Goal: Transaction & Acquisition: Purchase product/service

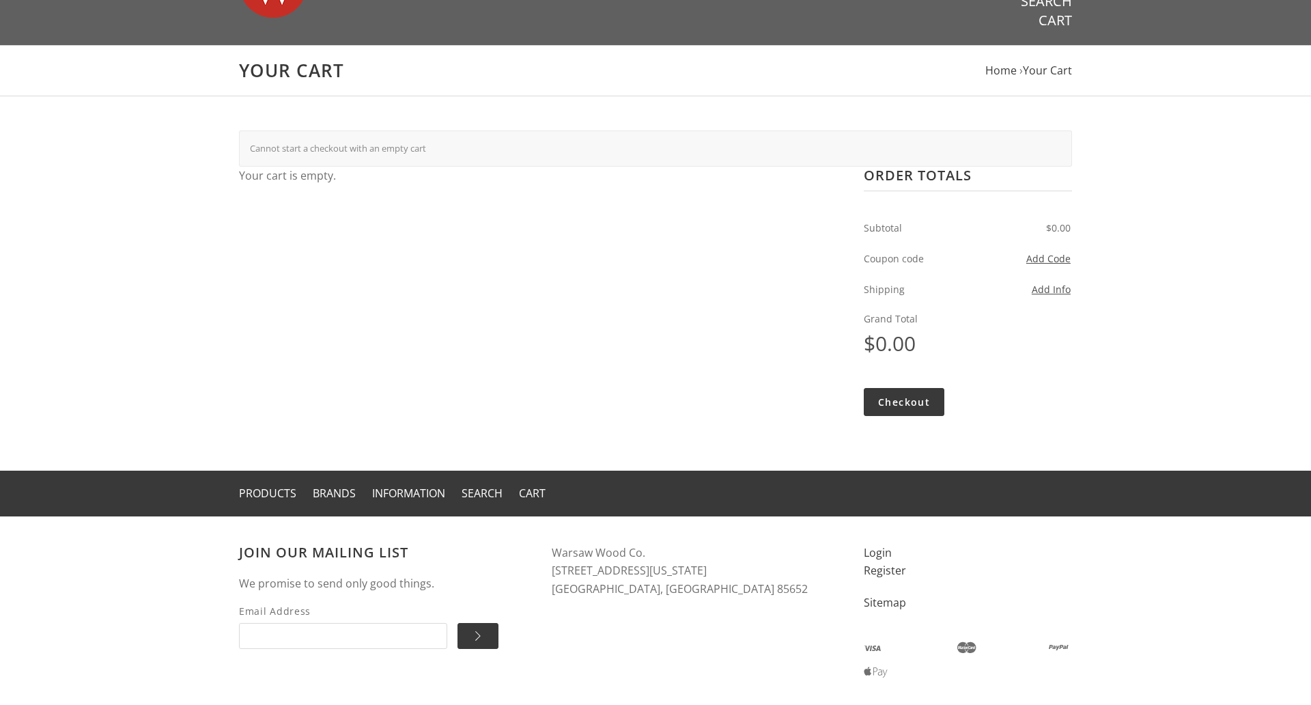
scroll to position [136, 0]
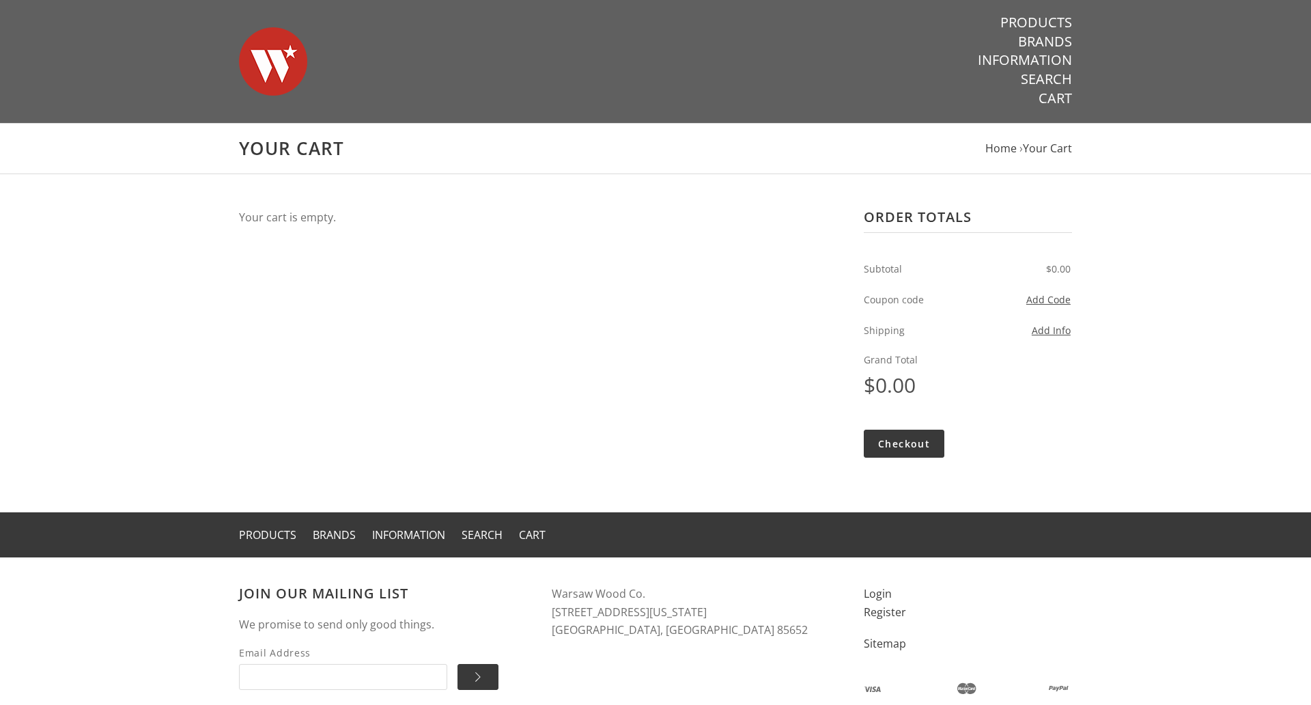
scroll to position [100, 0]
